Goal: Find specific page/section

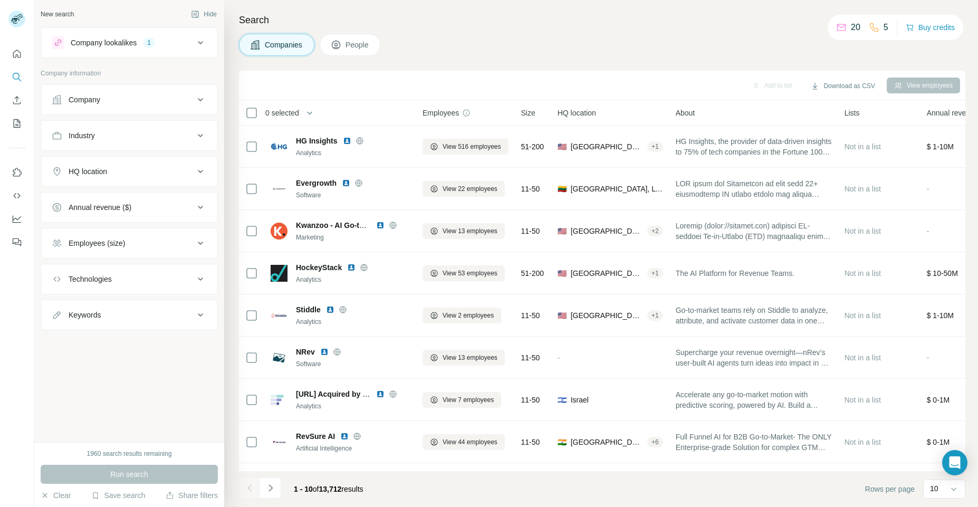
click at [204, 104] on icon at bounding box center [200, 99] width 13 height 13
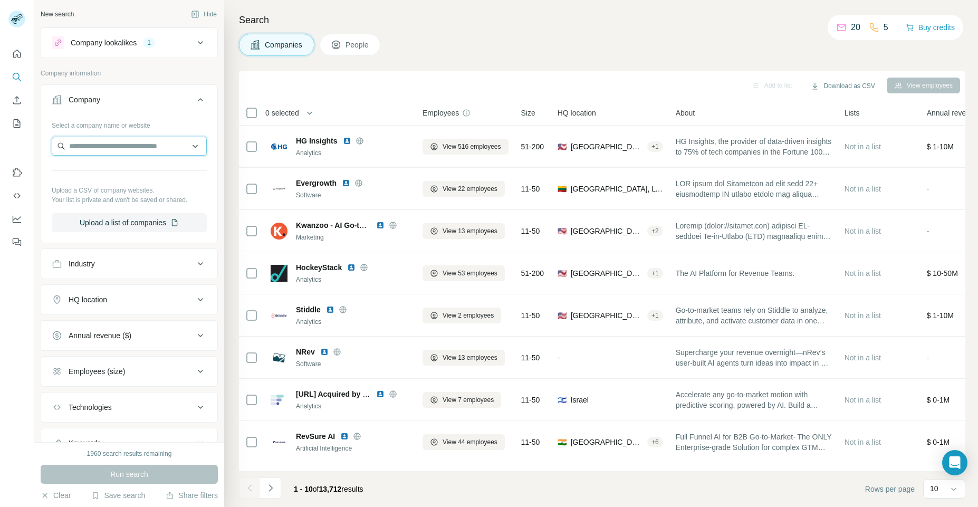
click at [169, 148] on input "text" at bounding box center [129, 146] width 155 height 19
click at [181, 107] on button "Company" at bounding box center [129, 102] width 176 height 30
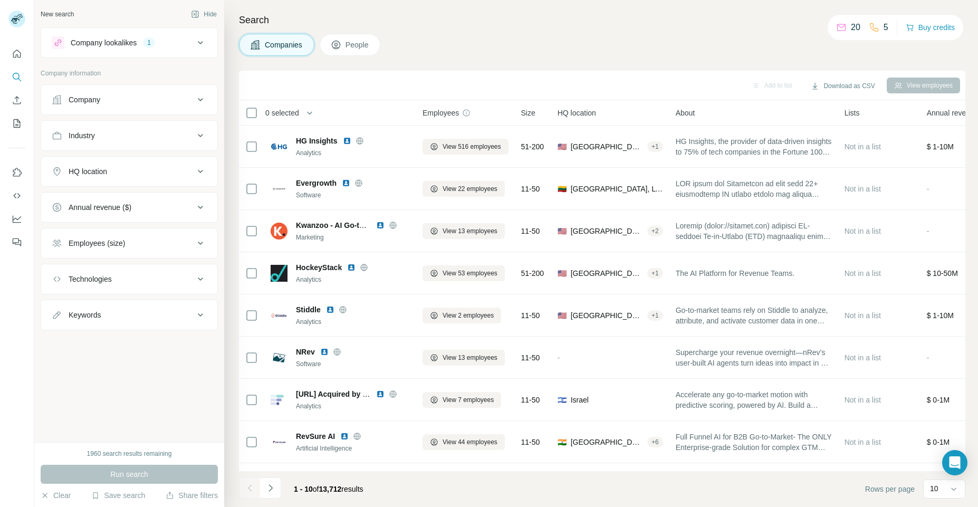
click at [199, 98] on icon at bounding box center [200, 99] width 13 height 13
